Goal: Task Accomplishment & Management: Manage account settings

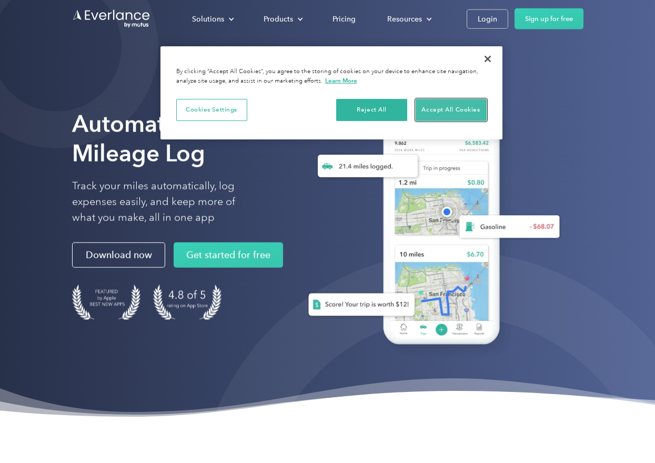
click at [428, 106] on button "Accept All Cookies" at bounding box center [451, 110] width 71 height 22
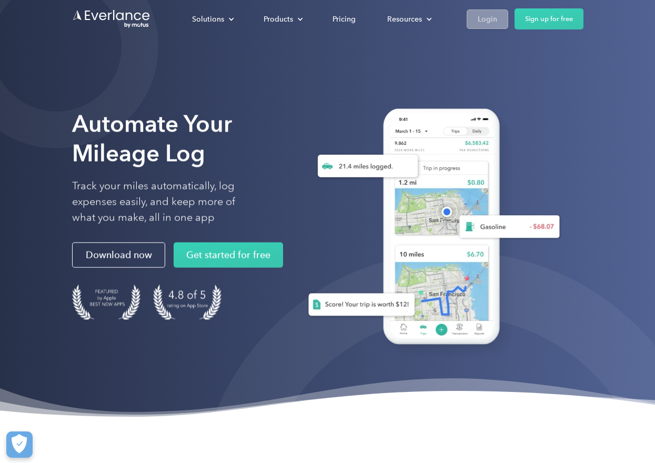
click at [489, 14] on div "Login" at bounding box center [487, 19] width 19 height 13
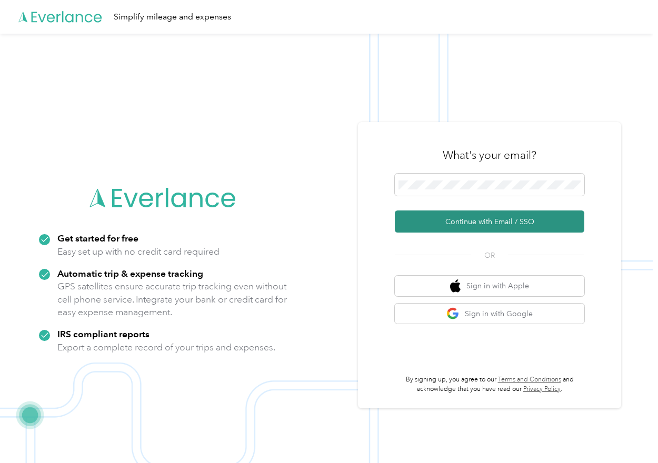
click at [459, 215] on button "Continue with Email / SSO" at bounding box center [489, 221] width 189 height 22
click at [477, 219] on button "Continue with Email / SSO" at bounding box center [489, 221] width 189 height 22
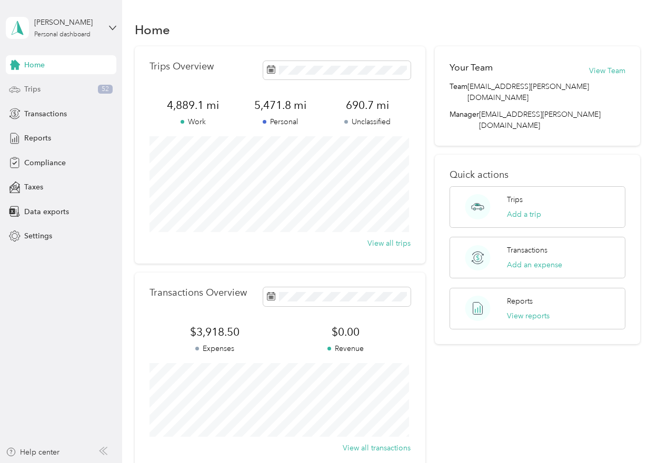
click at [44, 88] on div "Trips 52" at bounding box center [61, 89] width 110 height 19
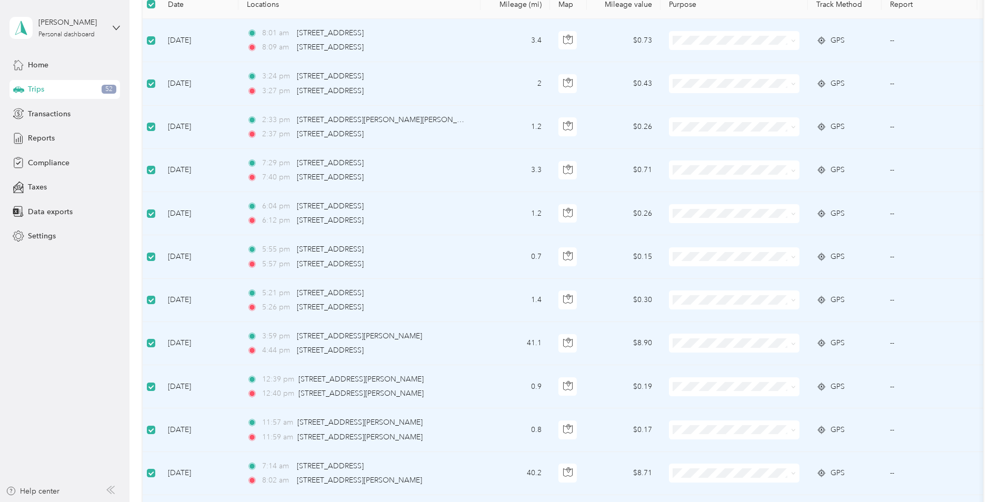
scroll to position [52, 0]
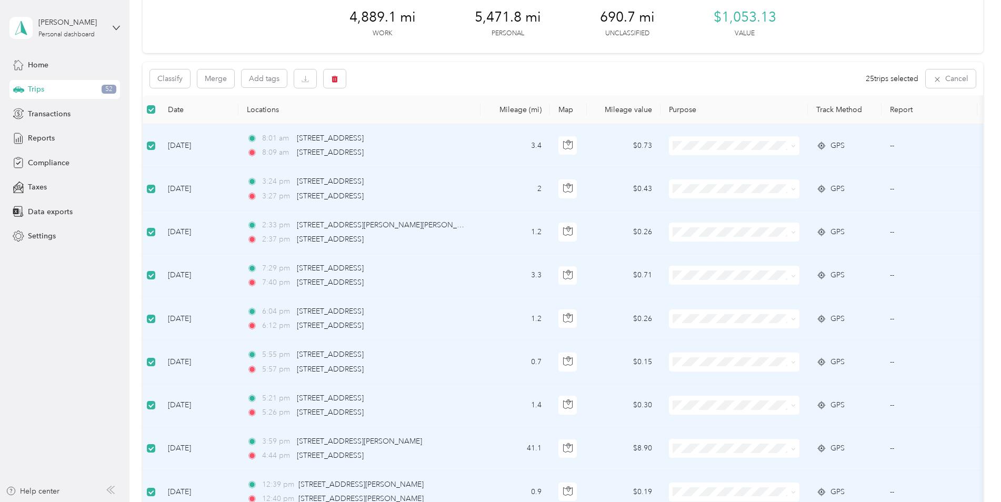
click at [657, 144] on td at bounding box center [733, 145] width 147 height 43
click at [657, 144] on icon at bounding box center [793, 146] width 5 height 5
click at [657, 181] on span "Personal" at bounding box center [742, 183] width 97 height 11
click at [657, 180] on span at bounding box center [734, 188] width 130 height 19
click at [657, 230] on body "[PERSON_NAME] Personal dashboard Home Trips 52 Transactions Reports Compliance …" at bounding box center [497, 251] width 995 height 502
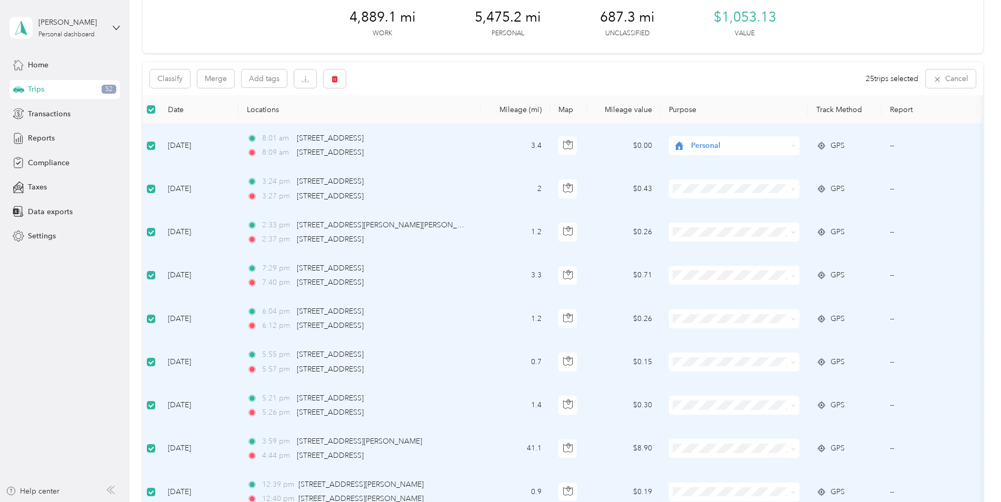
drag, startPoint x: 702, startPoint y: 194, endPoint x: 685, endPoint y: 182, distance: 21.2
click at [657, 182] on span at bounding box center [734, 188] width 130 height 19
click at [657, 224] on span "Personal" at bounding box center [742, 226] width 97 height 11
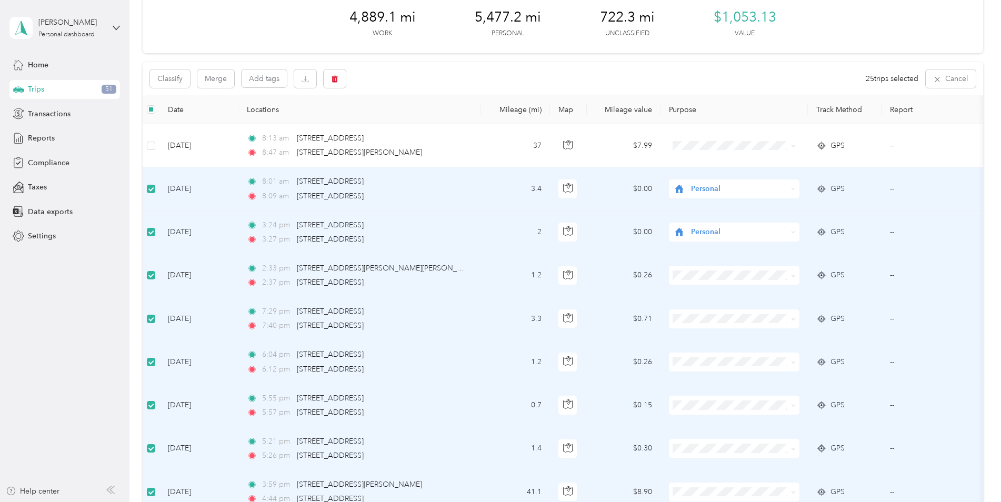
click at [657, 274] on icon at bounding box center [793, 276] width 5 height 5
click at [657, 311] on span "Personal" at bounding box center [742, 313] width 97 height 11
click at [657, 318] on span at bounding box center [791, 319] width 8 height 12
click at [657, 319] on span at bounding box center [791, 319] width 8 height 12
click at [657, 318] on td "--" at bounding box center [929, 318] width 96 height 43
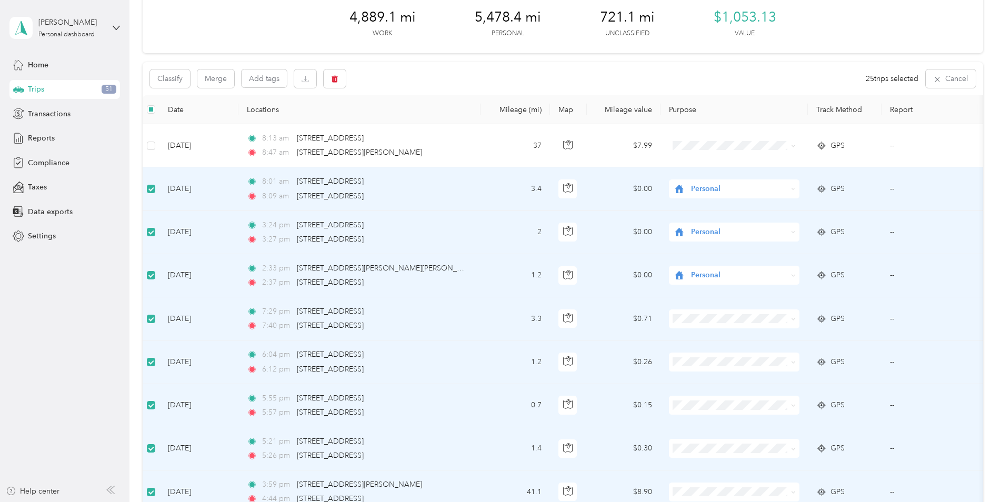
click at [657, 318] on span "GPS" at bounding box center [837, 319] width 14 height 12
click at [657, 355] on span "Personal" at bounding box center [742, 353] width 97 height 11
click at [657, 399] on span "Personal" at bounding box center [742, 399] width 97 height 11
click at [657, 443] on span "Personal" at bounding box center [742, 437] width 97 height 11
click at [657, 462] on span "Personal" at bounding box center [742, 481] width 97 height 11
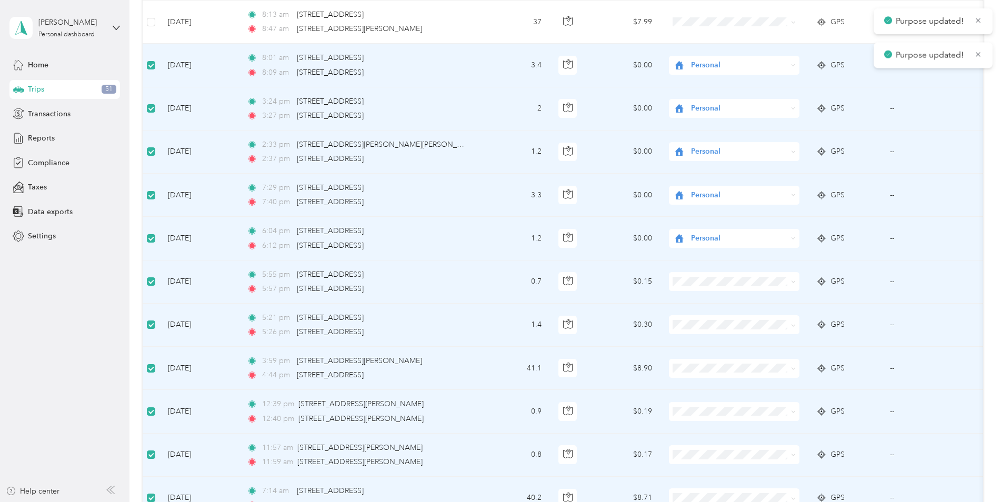
scroll to position [210, 0]
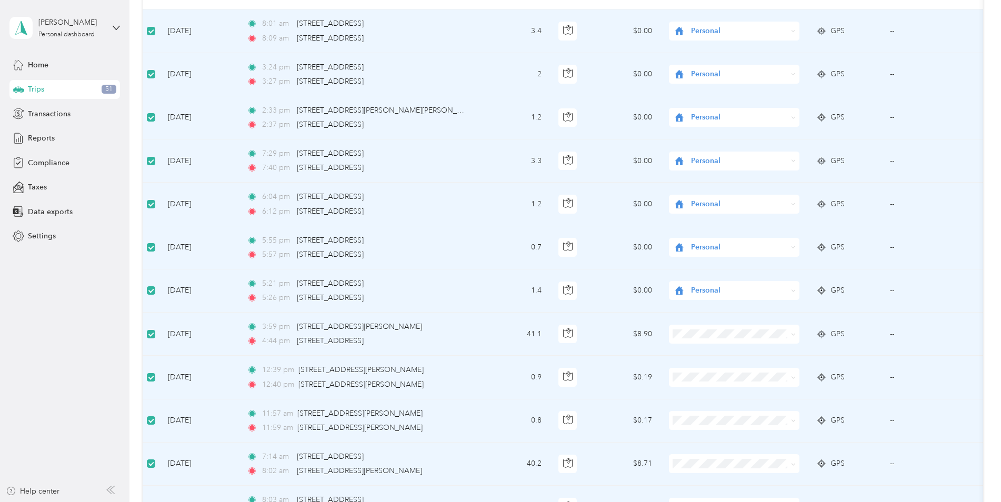
click at [657, 373] on li "Personal" at bounding box center [734, 370] width 130 height 18
click at [657, 409] on span "Personal" at bounding box center [742, 410] width 97 height 11
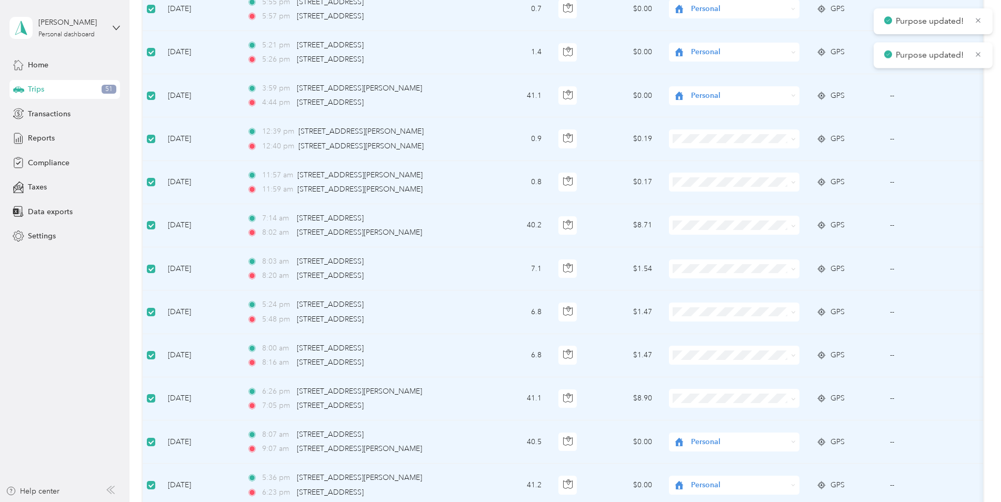
scroll to position [473, 0]
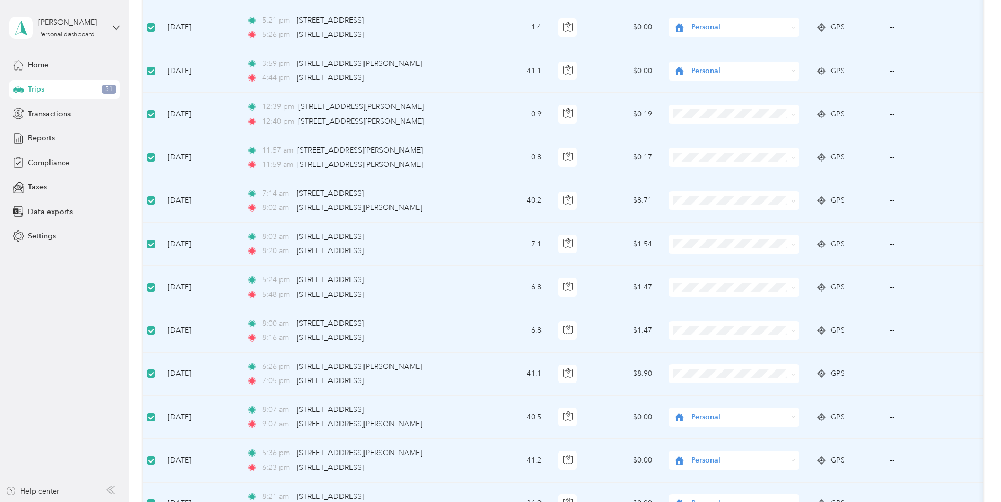
click at [657, 234] on span "Personal" at bounding box center [742, 232] width 97 height 11
click at [657, 284] on li "Personal" at bounding box center [734, 280] width 130 height 18
click at [657, 322] on span "Personal" at bounding box center [742, 321] width 97 height 11
click at [657, 366] on span "Personal" at bounding box center [742, 368] width 97 height 11
click at [657, 410] on span "Personal" at bounding box center [742, 409] width 97 height 11
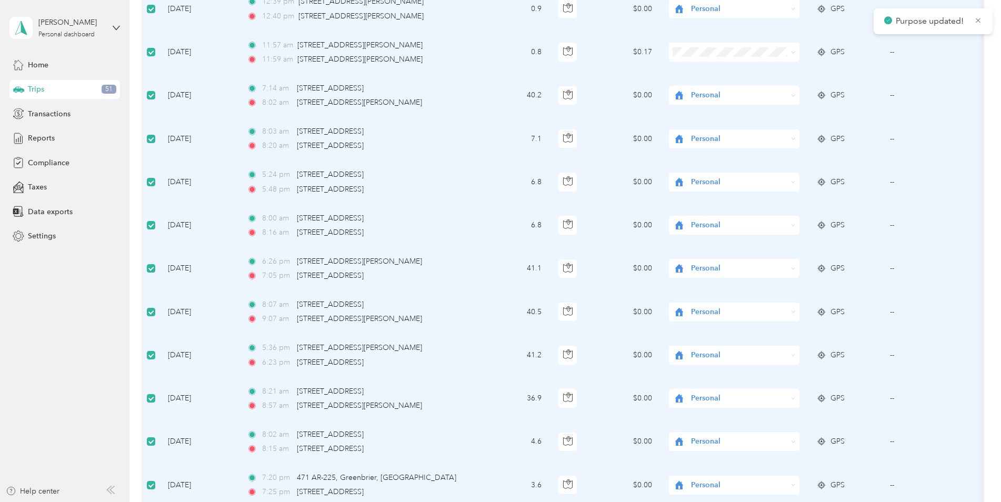
scroll to position [368, 0]
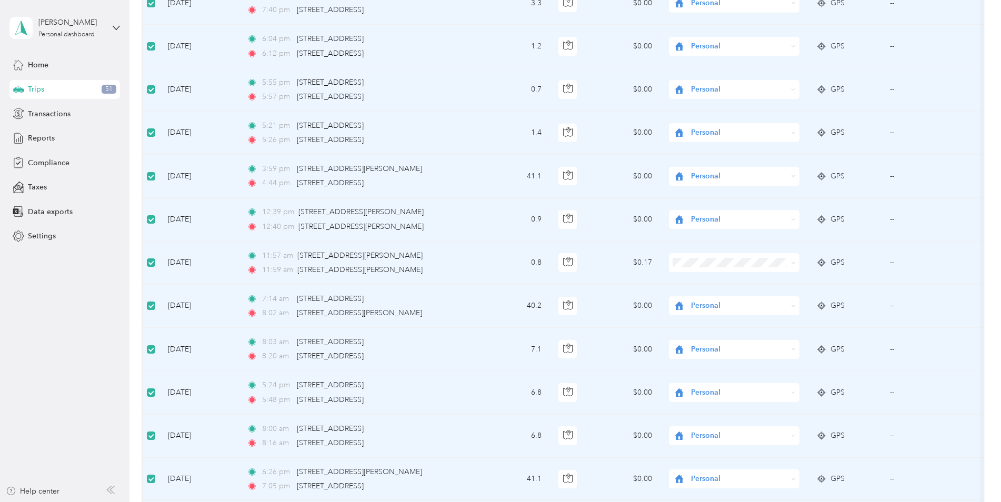
click at [657, 297] on span "Personal" at bounding box center [734, 300] width 116 height 11
click at [657, 299] on span "Personal" at bounding box center [736, 300] width 85 height 11
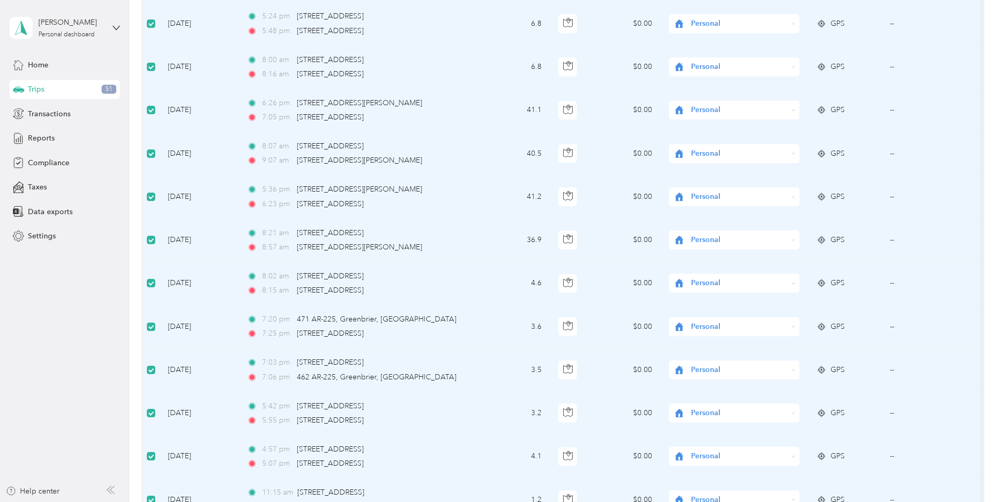
scroll to position [946, 0]
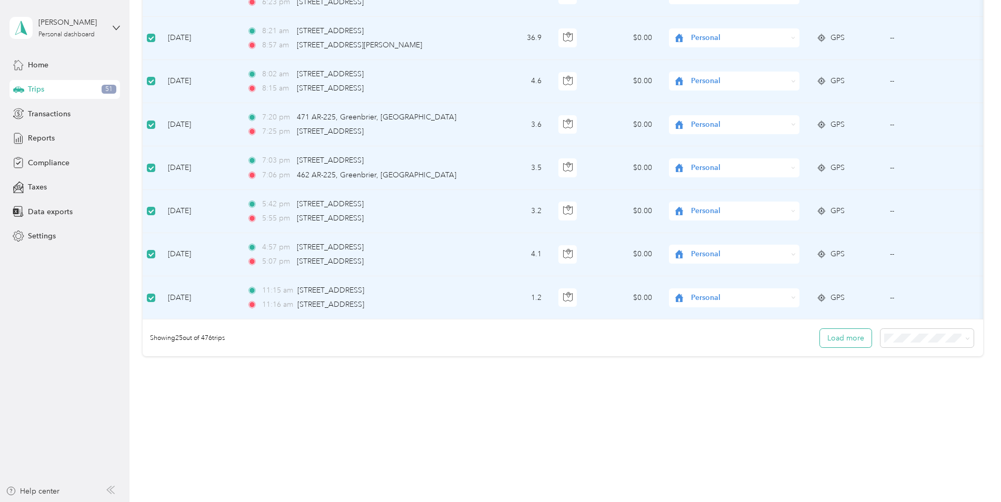
click at [657, 337] on button "Load more" at bounding box center [846, 338] width 52 height 18
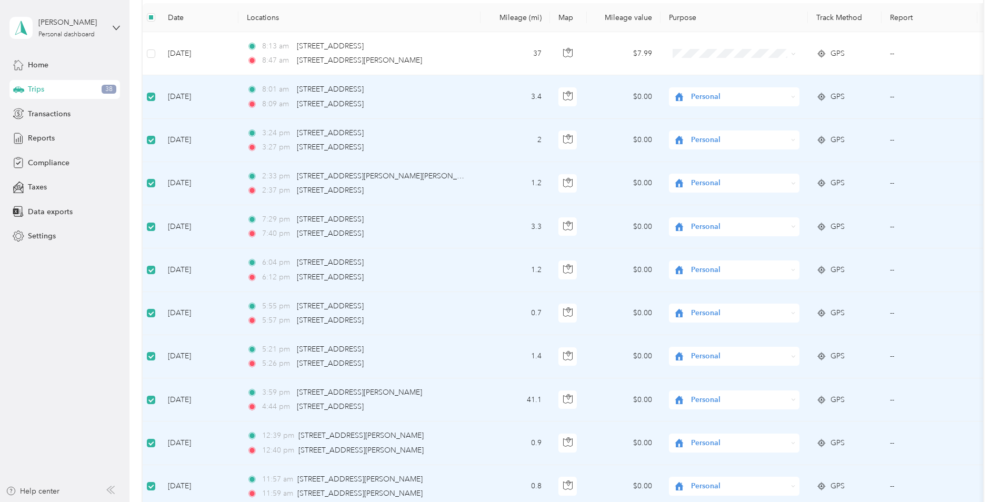
scroll to position [158, 0]
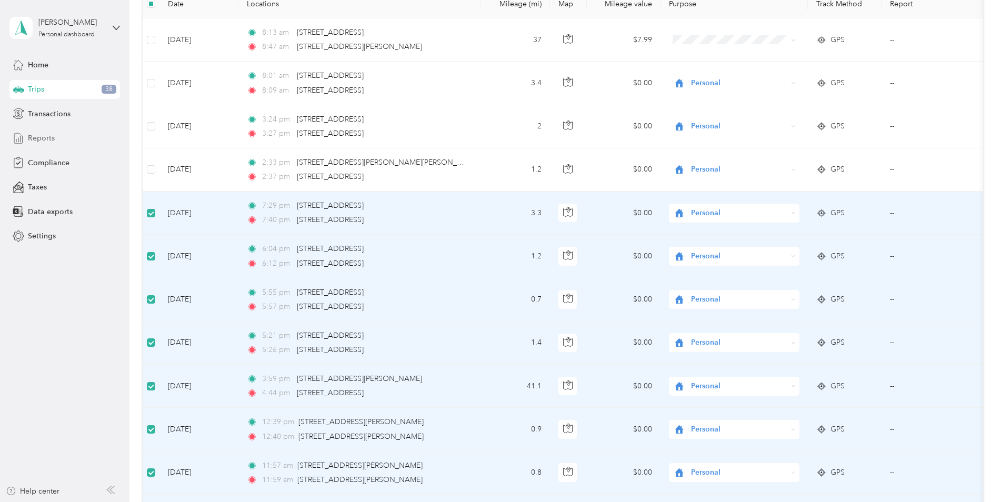
click at [42, 139] on span "Reports" at bounding box center [41, 138] width 27 height 11
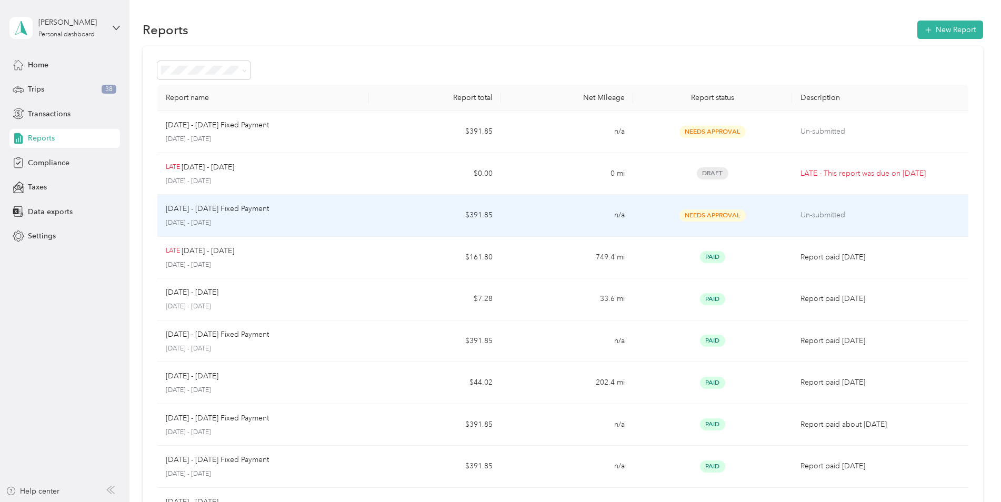
click at [657, 213] on span "Needs Approval" at bounding box center [712, 215] width 66 height 12
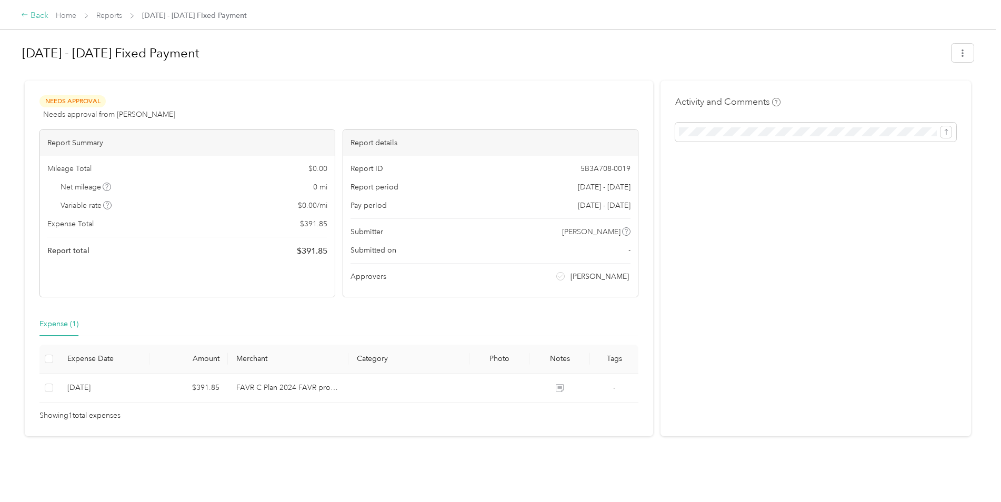
click at [28, 17] on div "Back" at bounding box center [34, 15] width 27 height 13
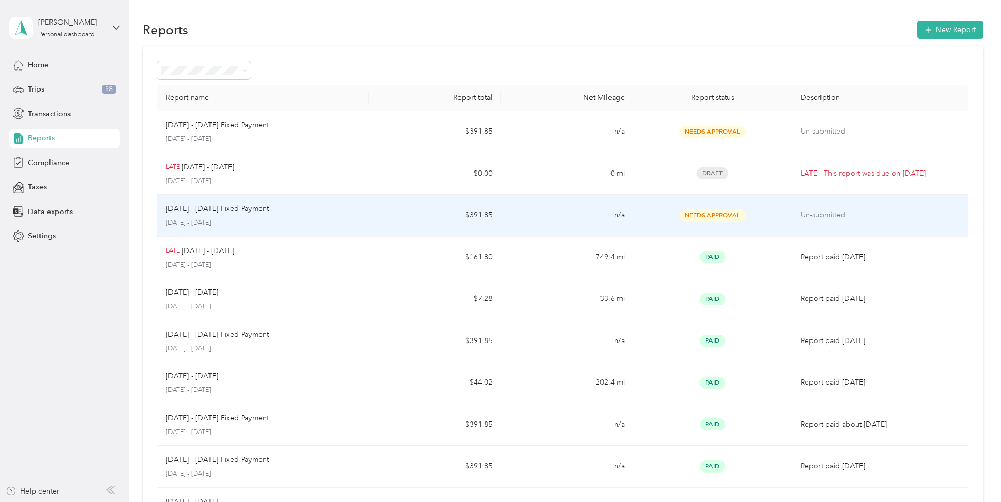
click at [657, 215] on p "Un-submitted" at bounding box center [879, 215] width 159 height 12
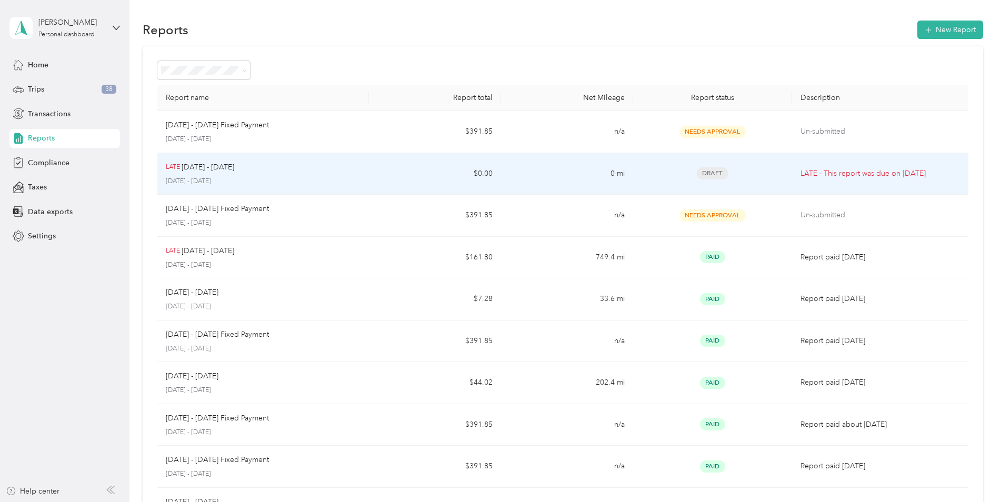
click at [657, 171] on span "Draft" at bounding box center [713, 173] width 32 height 12
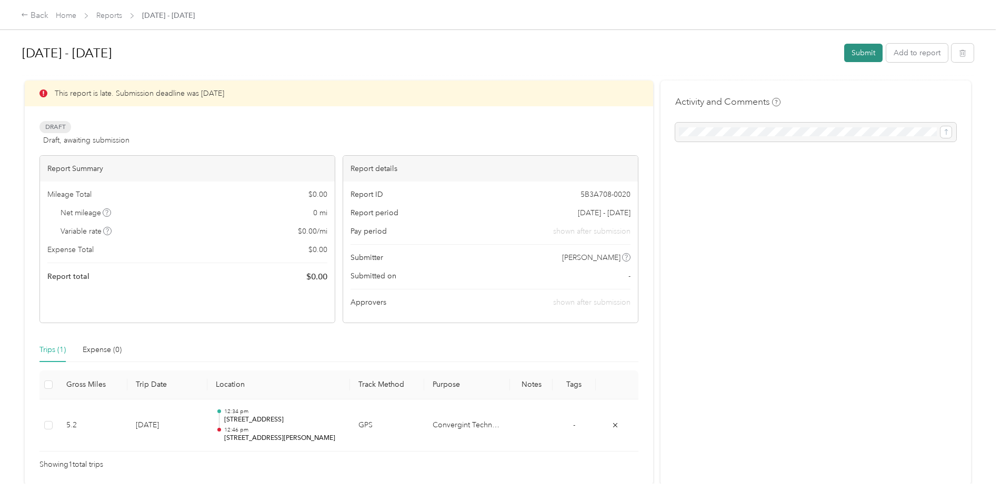
click at [657, 53] on button "Submit" at bounding box center [863, 53] width 38 height 18
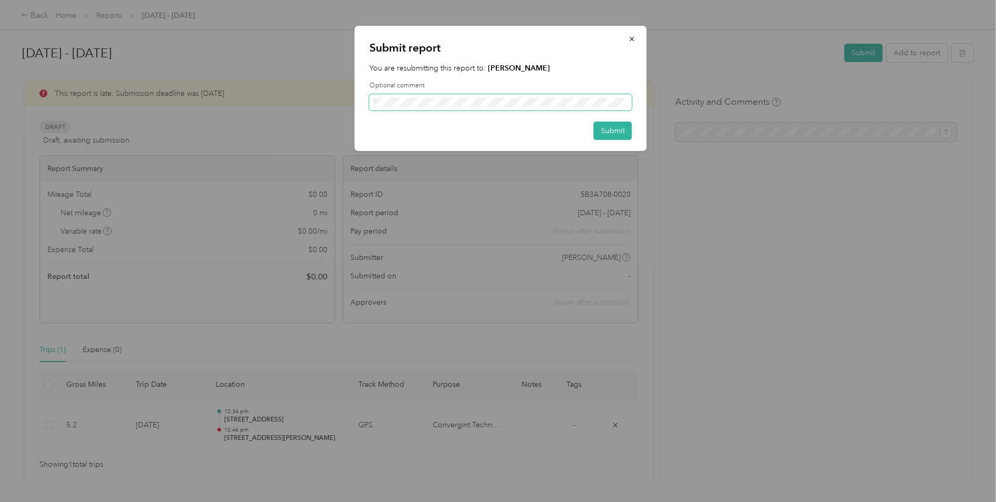
click at [536, 103] on span at bounding box center [500, 102] width 263 height 17
click at [612, 125] on button "Submit" at bounding box center [612, 131] width 38 height 18
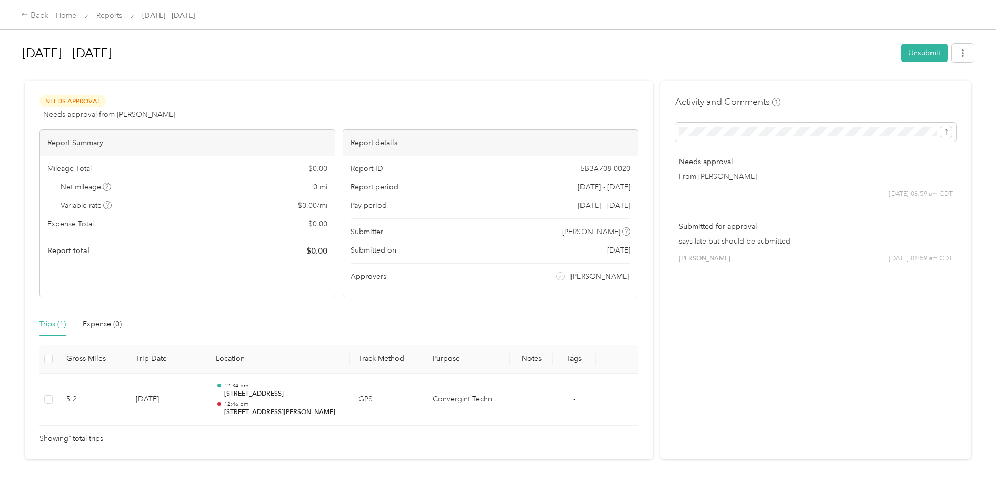
scroll to position [21, 0]
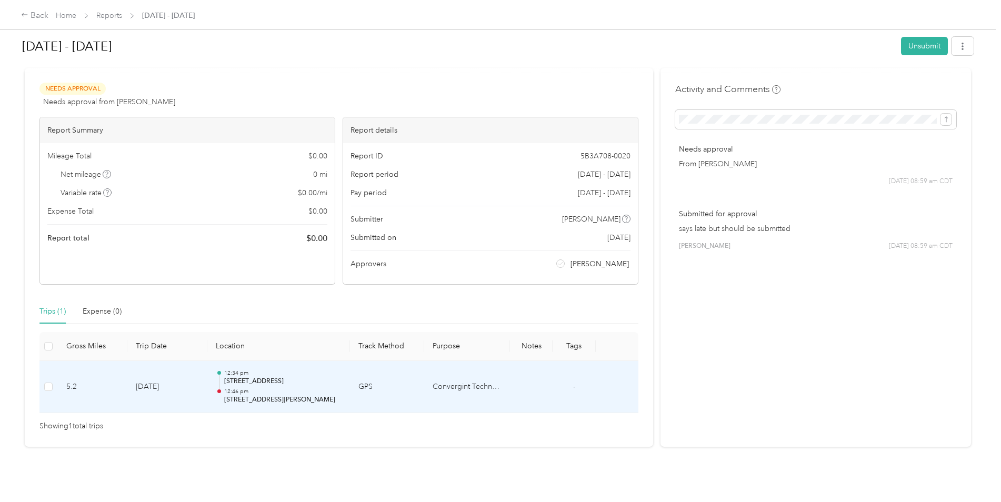
click at [307, 377] on p "[STREET_ADDRESS]" at bounding box center [282, 381] width 117 height 9
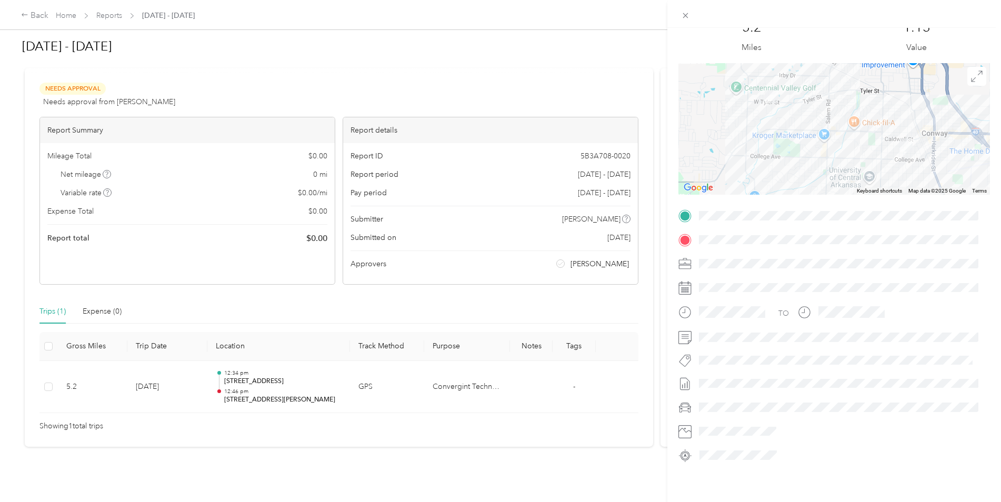
scroll to position [100, 0]
click at [30, 16] on div "Trip details This trip cannot be edited because it is either under review, appr…" at bounding box center [500, 251] width 1001 height 502
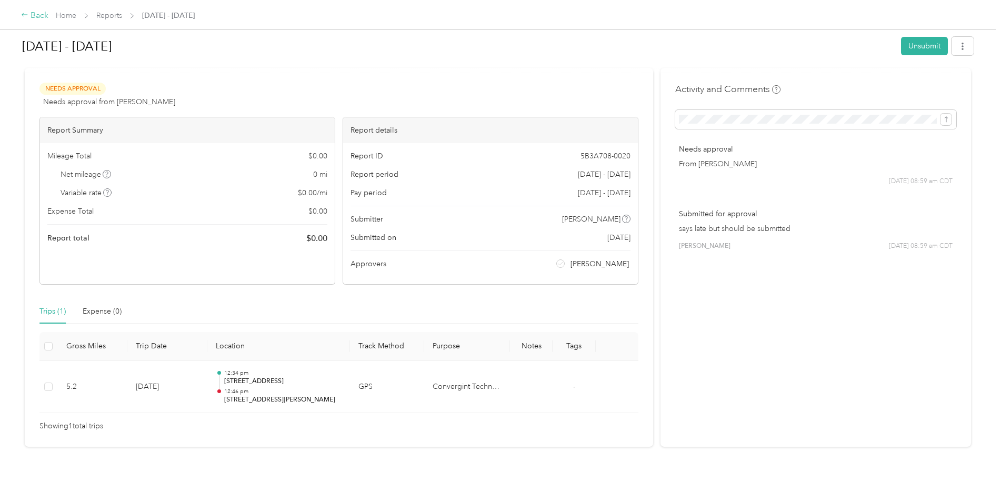
click at [44, 13] on div "Back" at bounding box center [34, 15] width 27 height 13
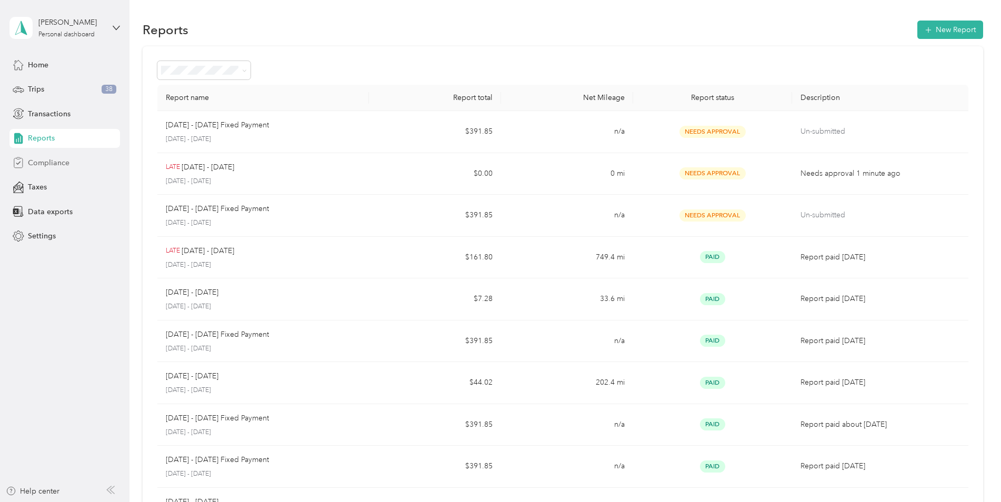
click at [54, 158] on span "Compliance" at bounding box center [49, 162] width 42 height 11
